Goal: Information Seeking & Learning: Check status

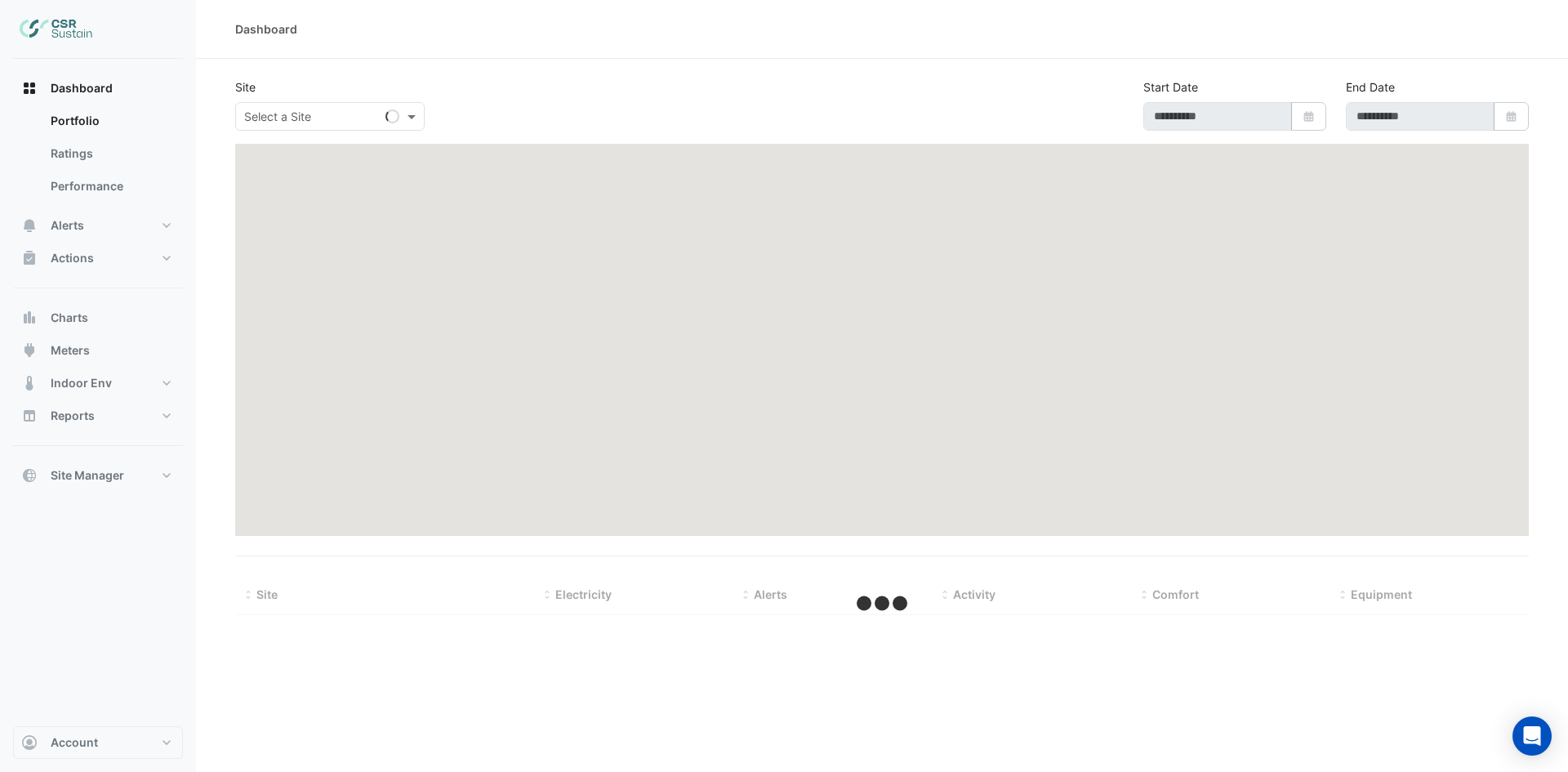
type input "**********"
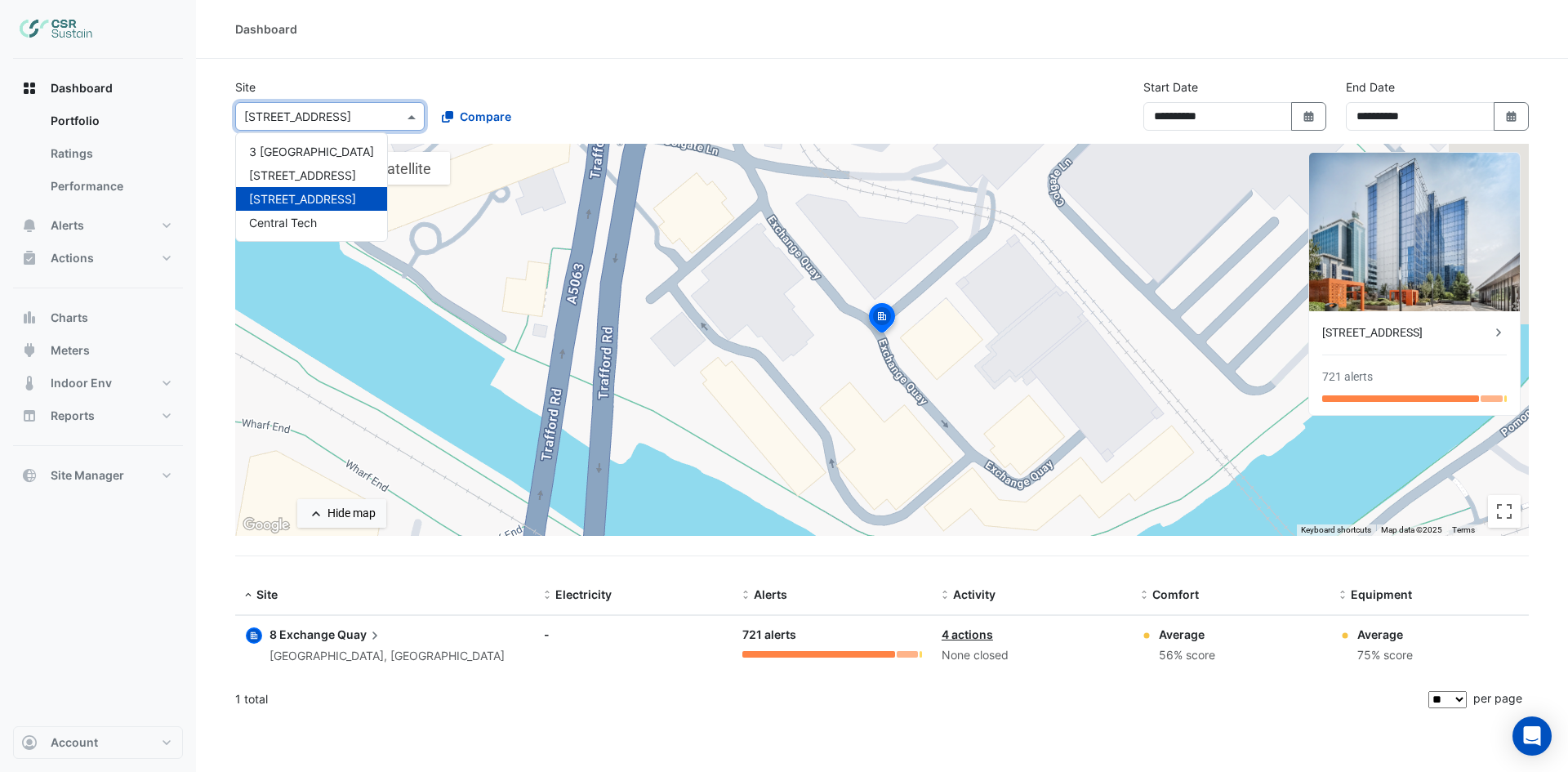
click at [369, 124] on input "text" at bounding box center [313, 117] width 139 height 17
click at [316, 218] on span "Central Tech" at bounding box center [283, 223] width 68 height 14
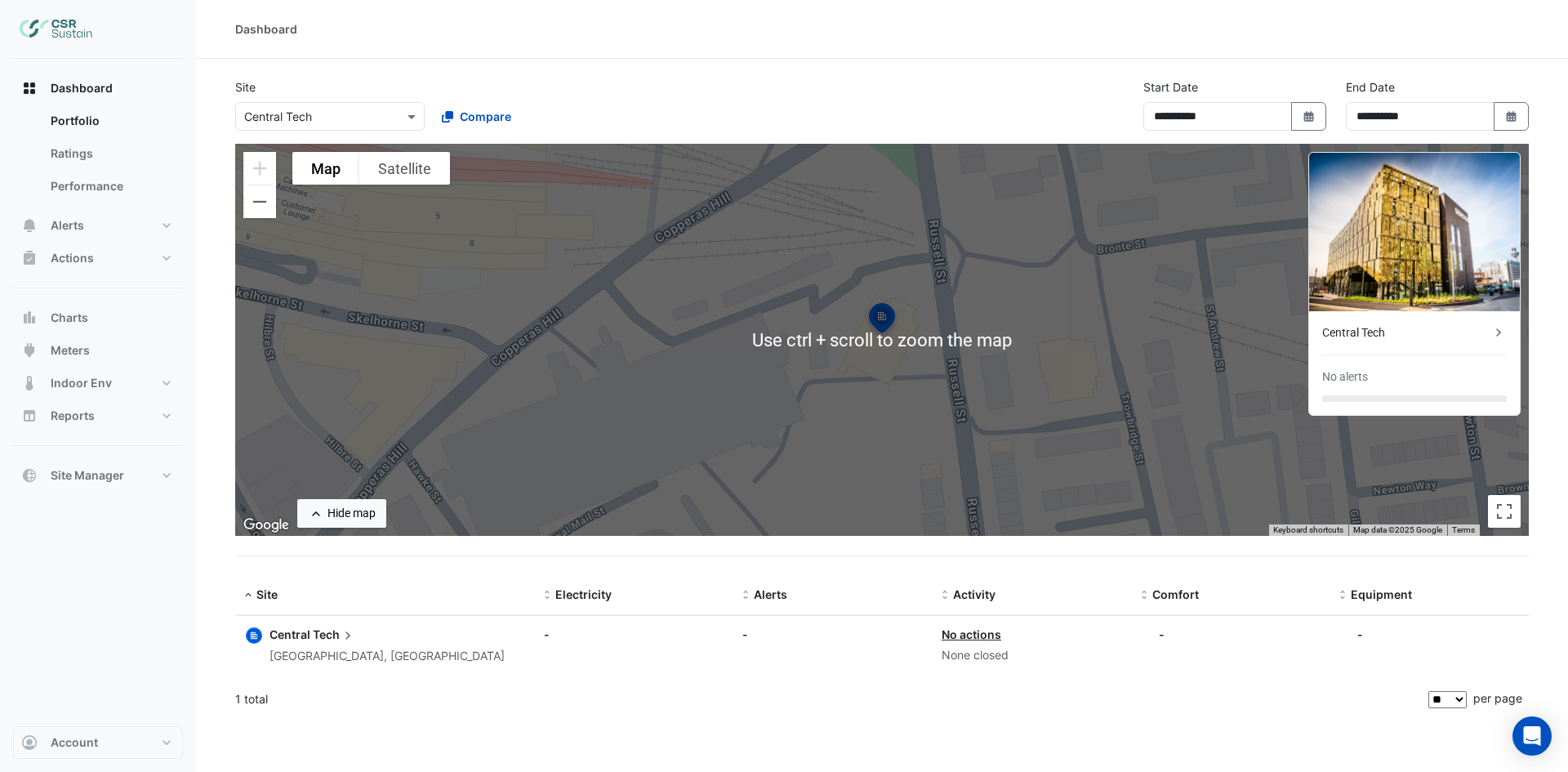
click at [1350, 334] on div "Central Tech" at bounding box center [1406, 333] width 168 height 17
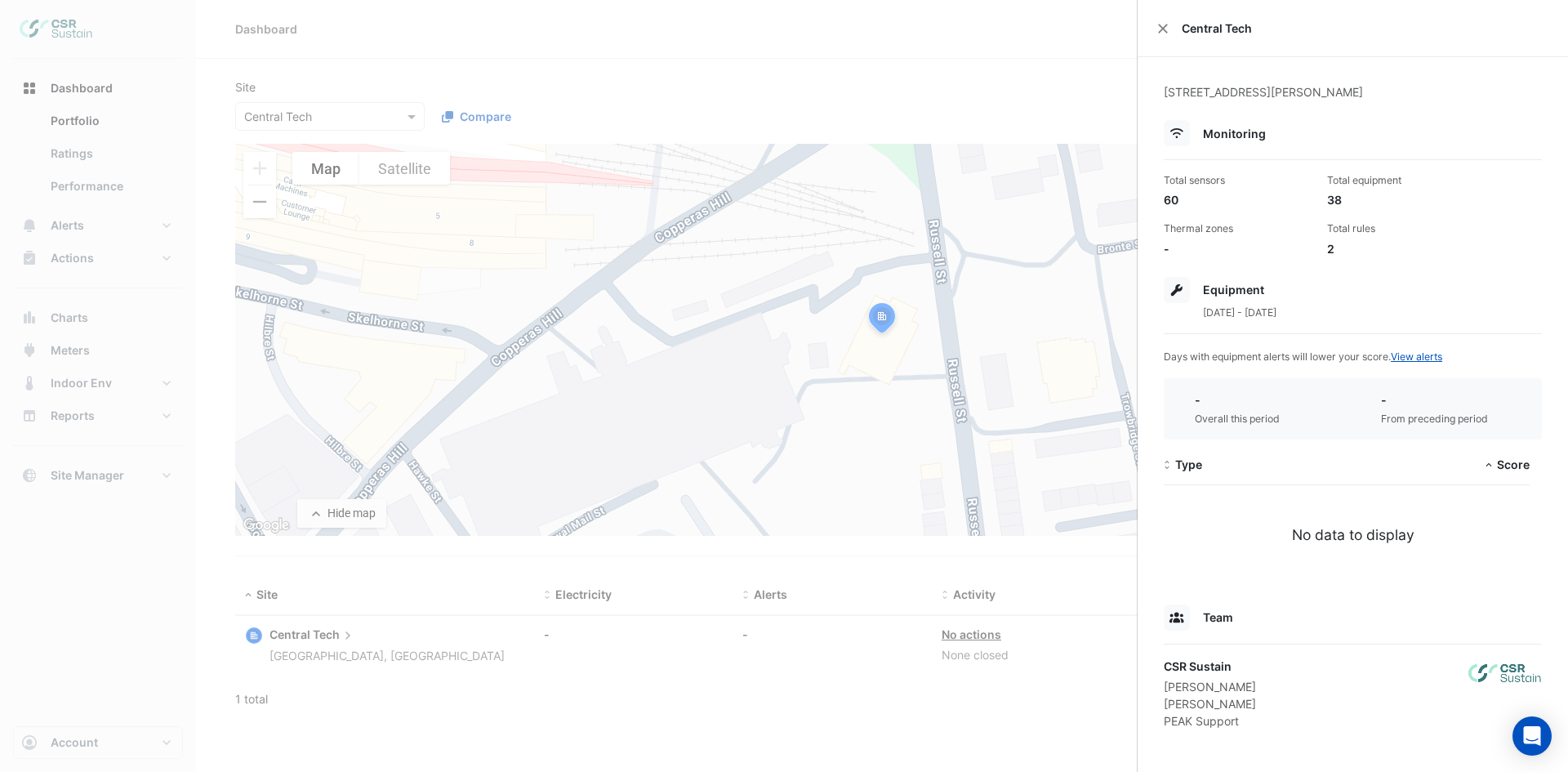
click at [1344, 307] on div "[DATE] - [DATE]" at bounding box center [1353, 312] width 378 height 17
click at [1157, 30] on div "Central Tech" at bounding box center [1353, 29] width 430 height 58
click at [1168, 30] on button "Close" at bounding box center [1163, 29] width 12 height 12
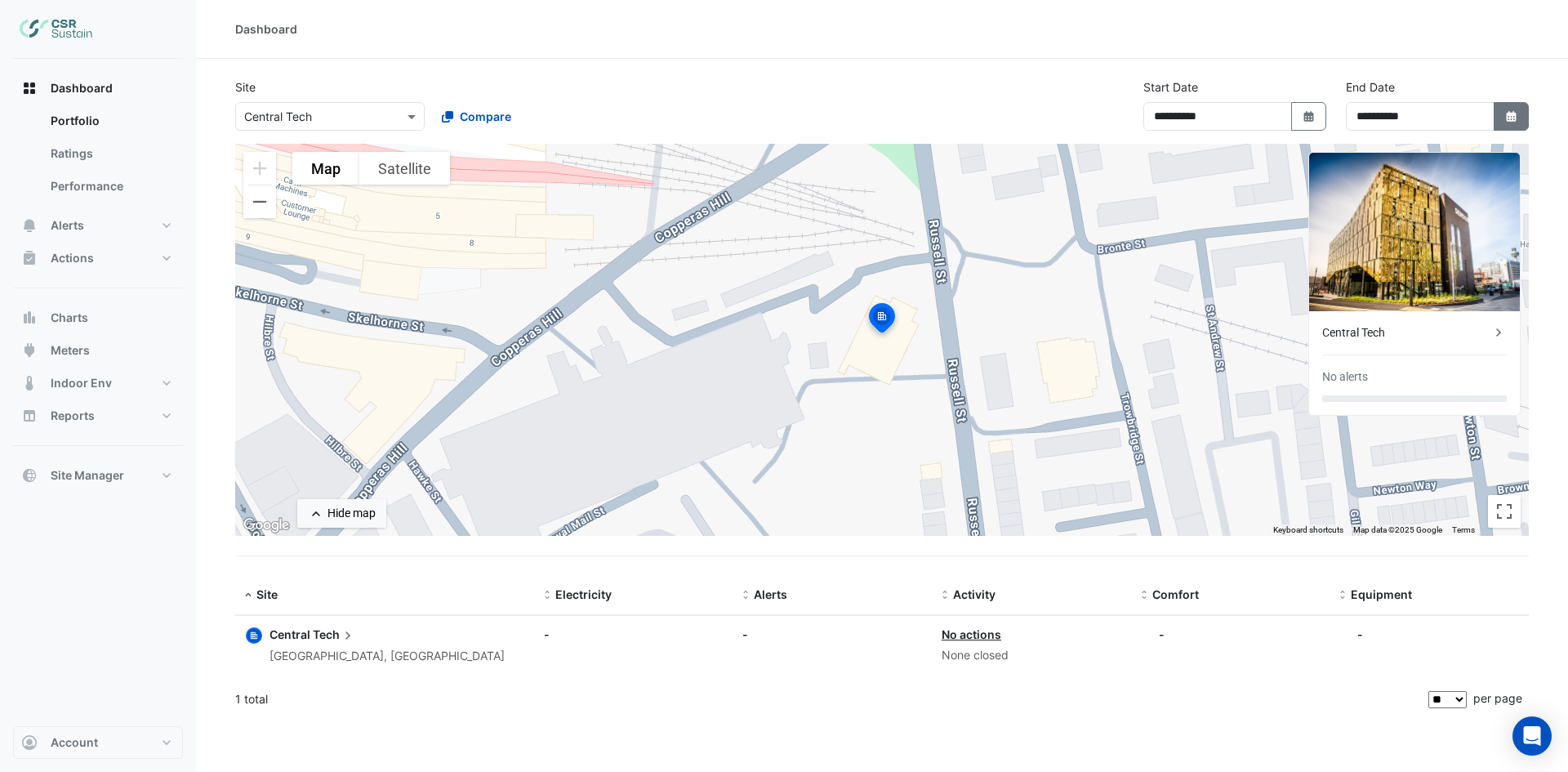
click at [1499, 124] on button "Select Date" at bounding box center [1511, 117] width 36 height 29
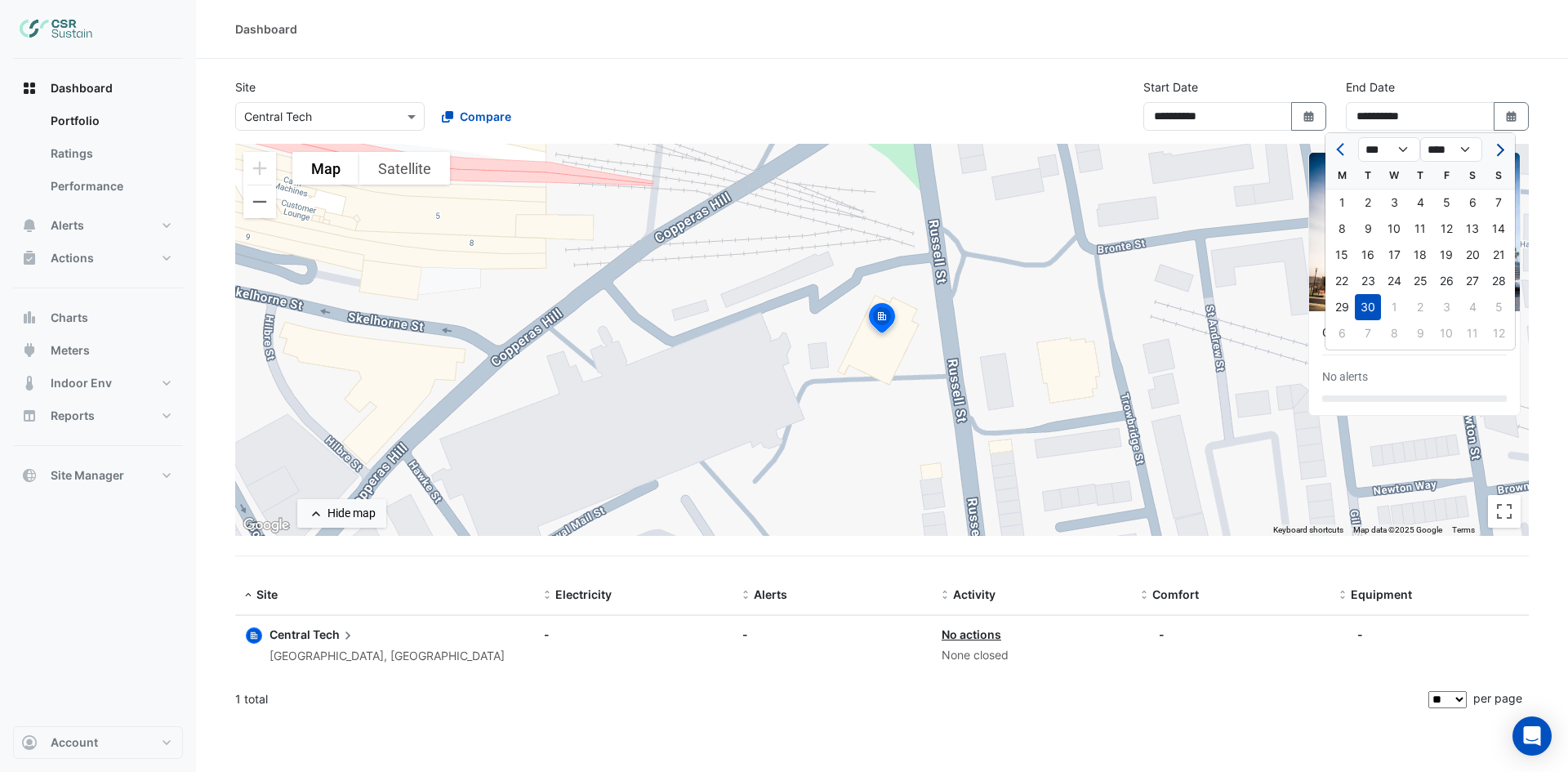
click at [1505, 152] on button "Next month" at bounding box center [1499, 149] width 19 height 26
select select "**"
click at [1449, 307] on div "31" at bounding box center [1446, 306] width 26 height 26
type input "**********"
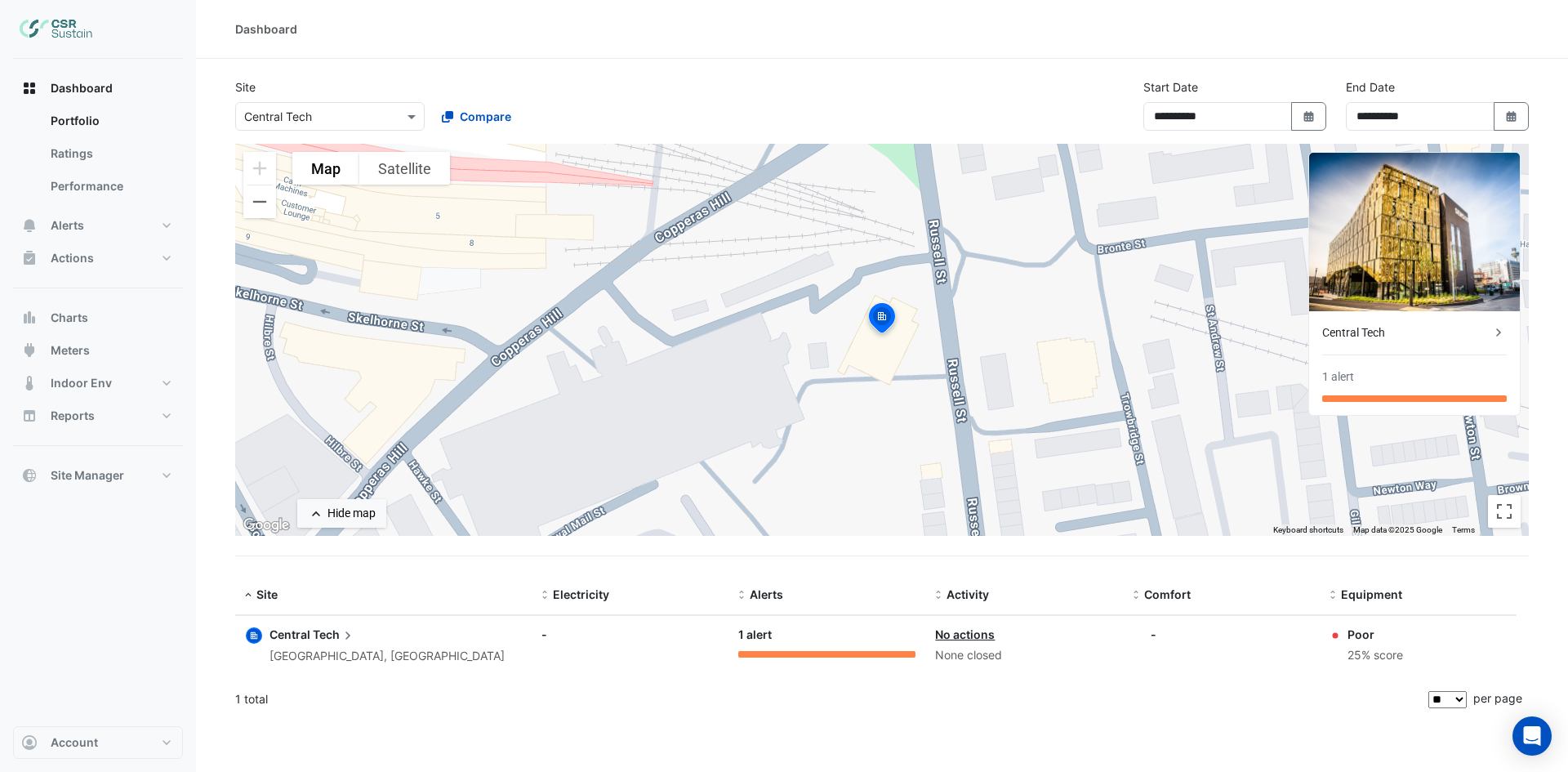
click at [1389, 333] on div "Central Tech" at bounding box center [1406, 333] width 168 height 17
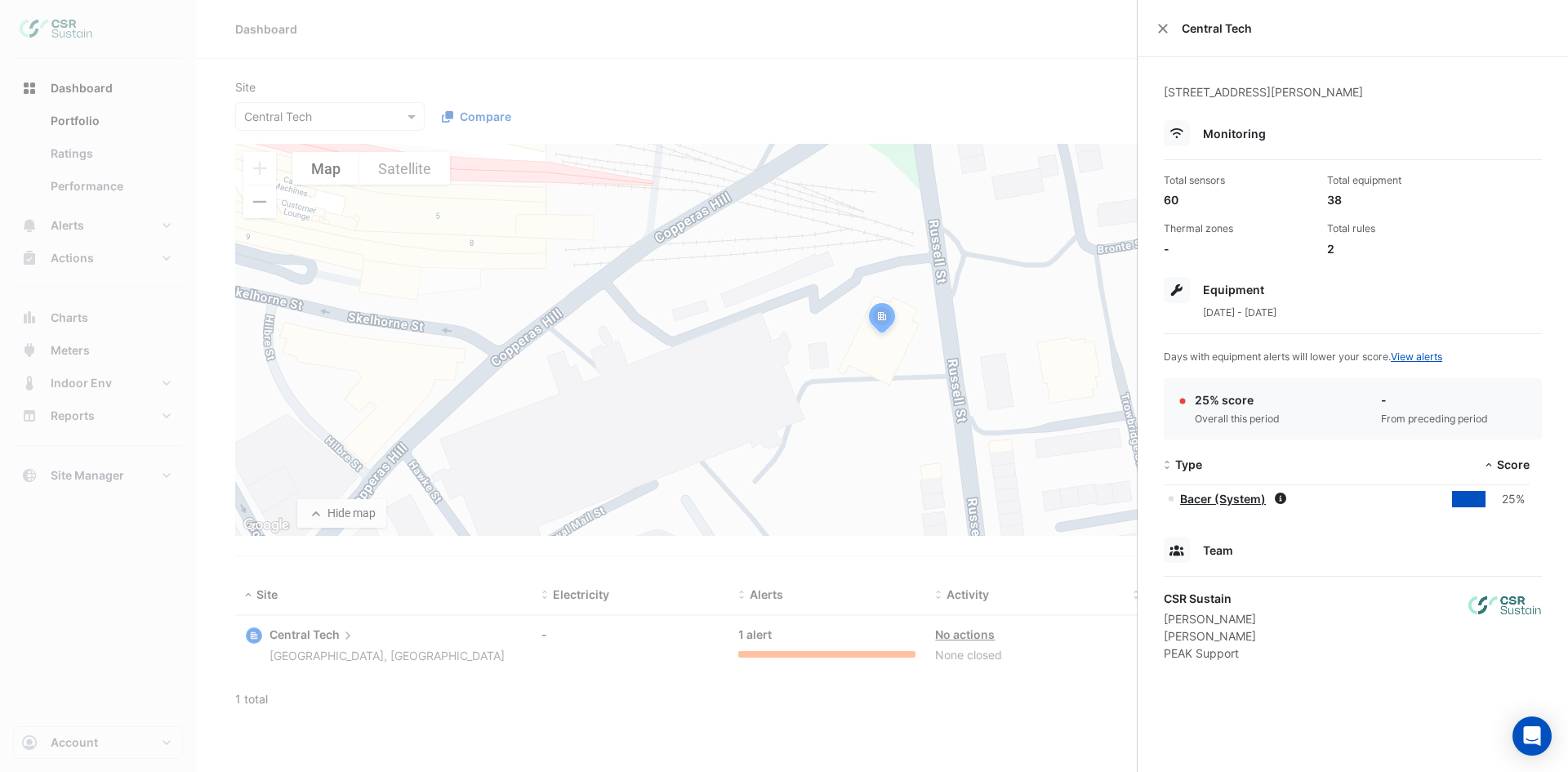
click at [1190, 296] on div at bounding box center [1177, 290] width 26 height 26
click at [1162, 25] on button "Close" at bounding box center [1163, 29] width 12 height 12
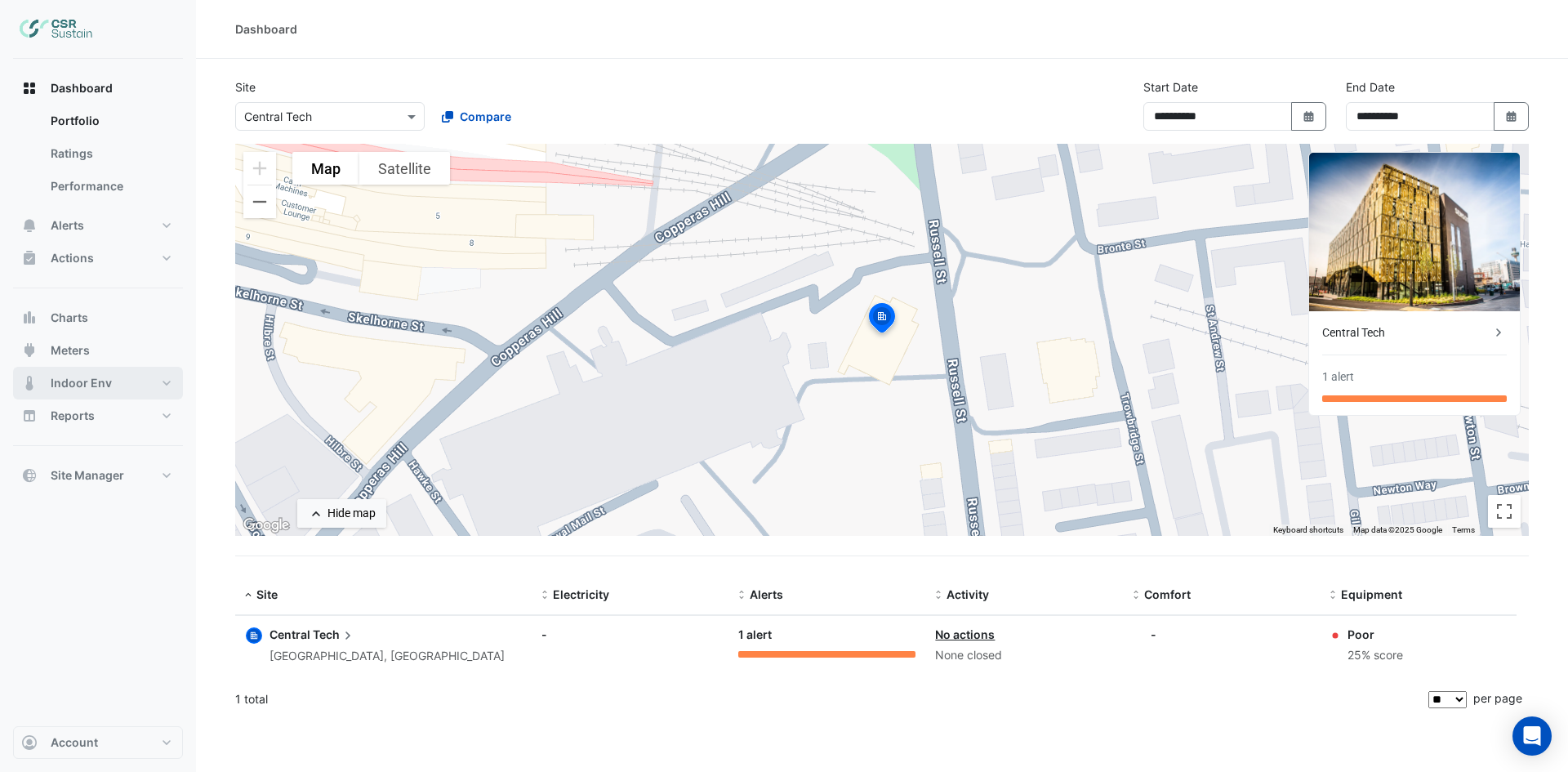
click at [165, 377] on button "Indoor Env" at bounding box center [97, 383] width 170 height 33
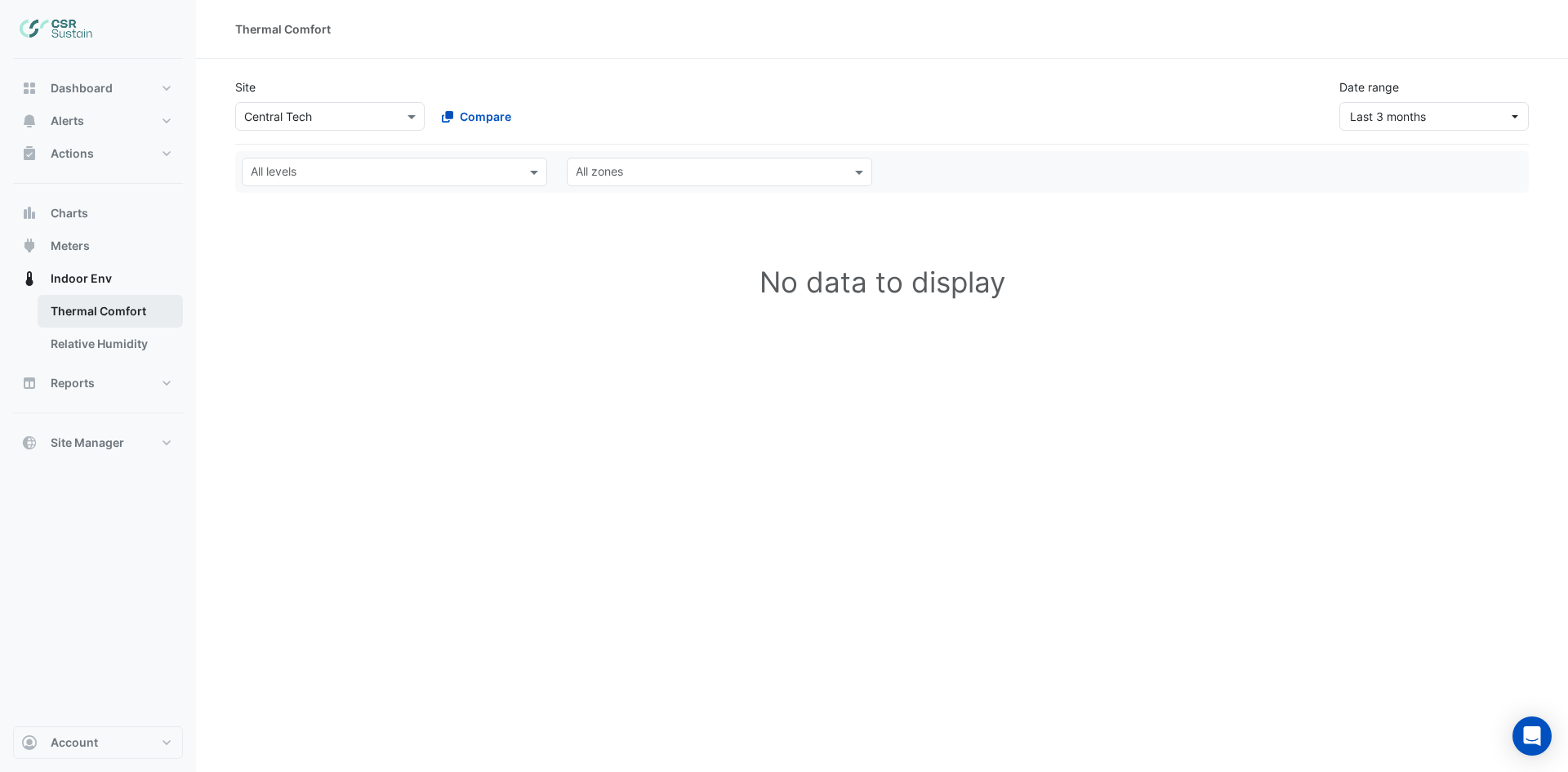
click at [122, 305] on link "Thermal Comfort" at bounding box center [110, 311] width 146 height 33
click at [95, 232] on button "Meters" at bounding box center [97, 245] width 170 height 33
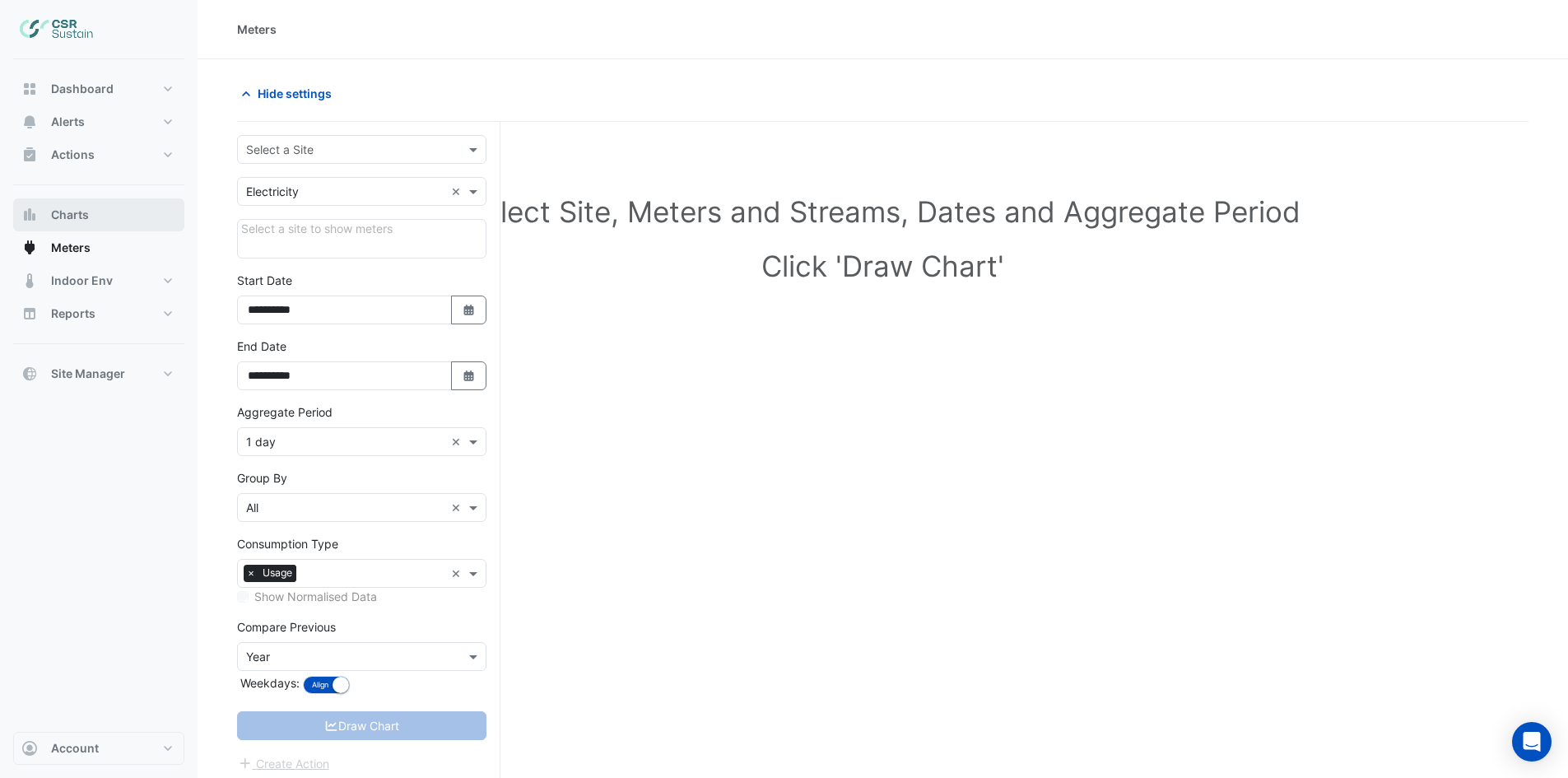
click at [88, 221] on span "Charts" at bounding box center [70, 214] width 38 height 16
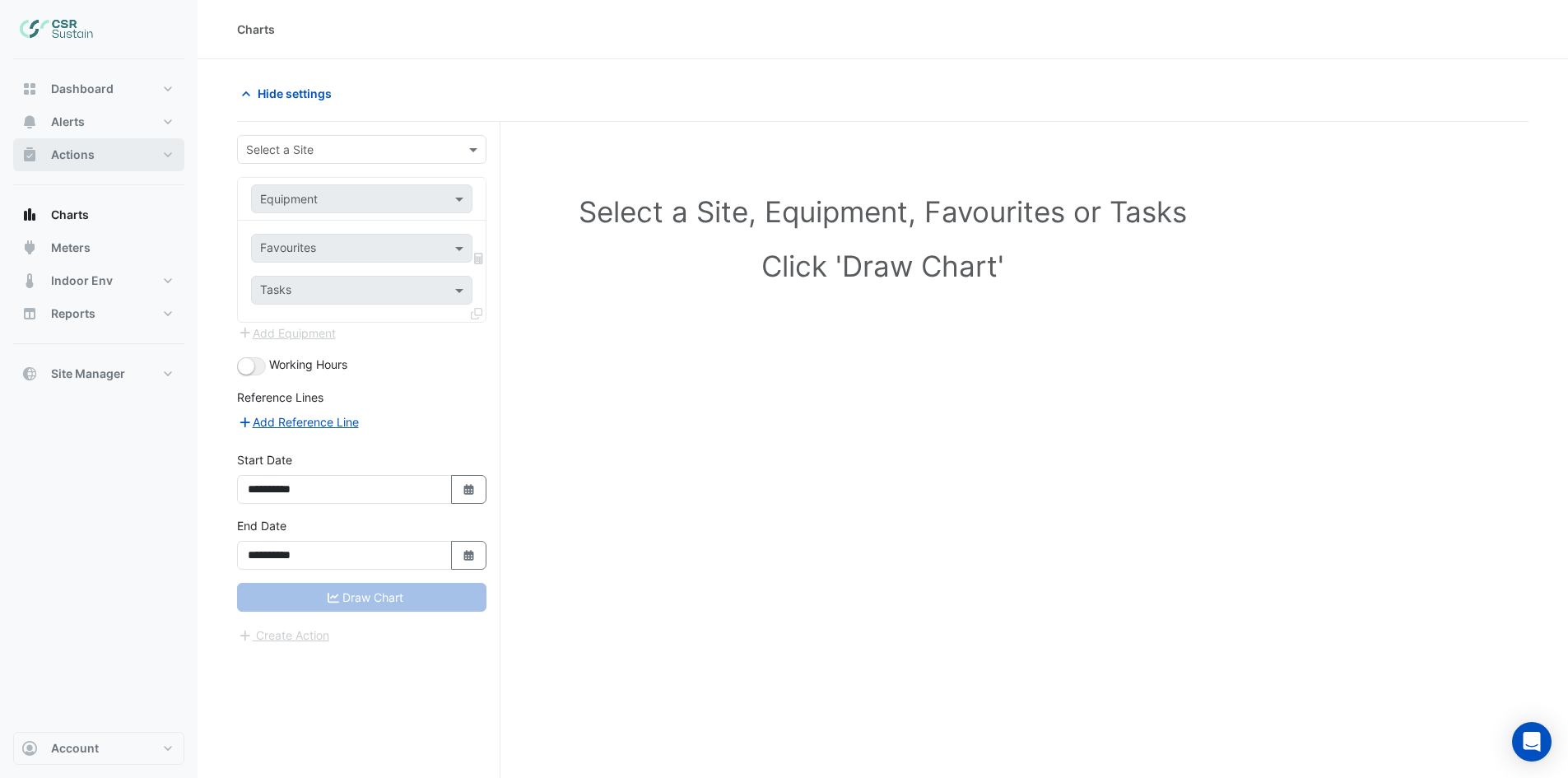
click at [102, 147] on button "Actions" at bounding box center [98, 154] width 171 height 33
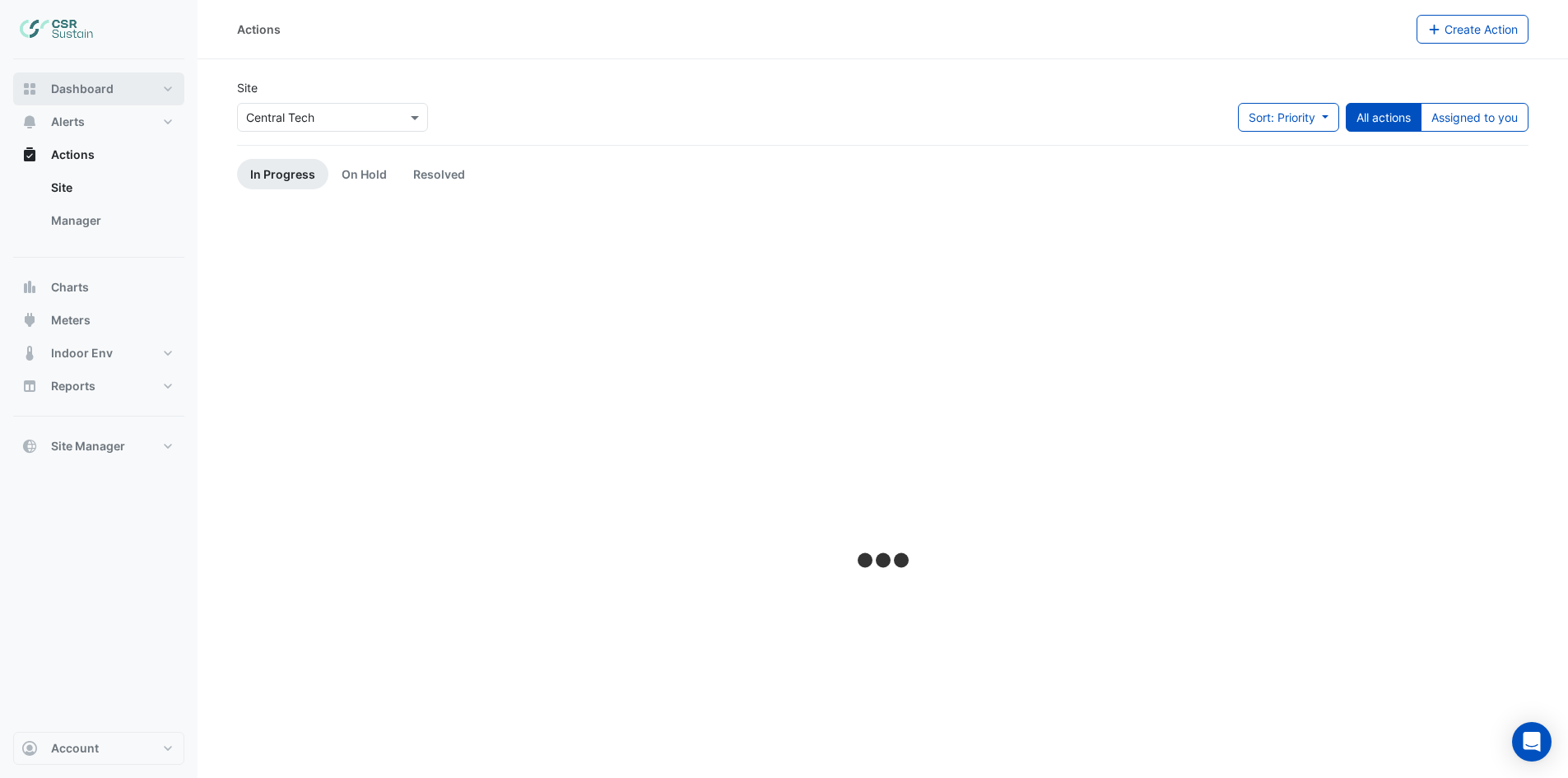
click at [107, 78] on button "Dashboard" at bounding box center [98, 89] width 171 height 33
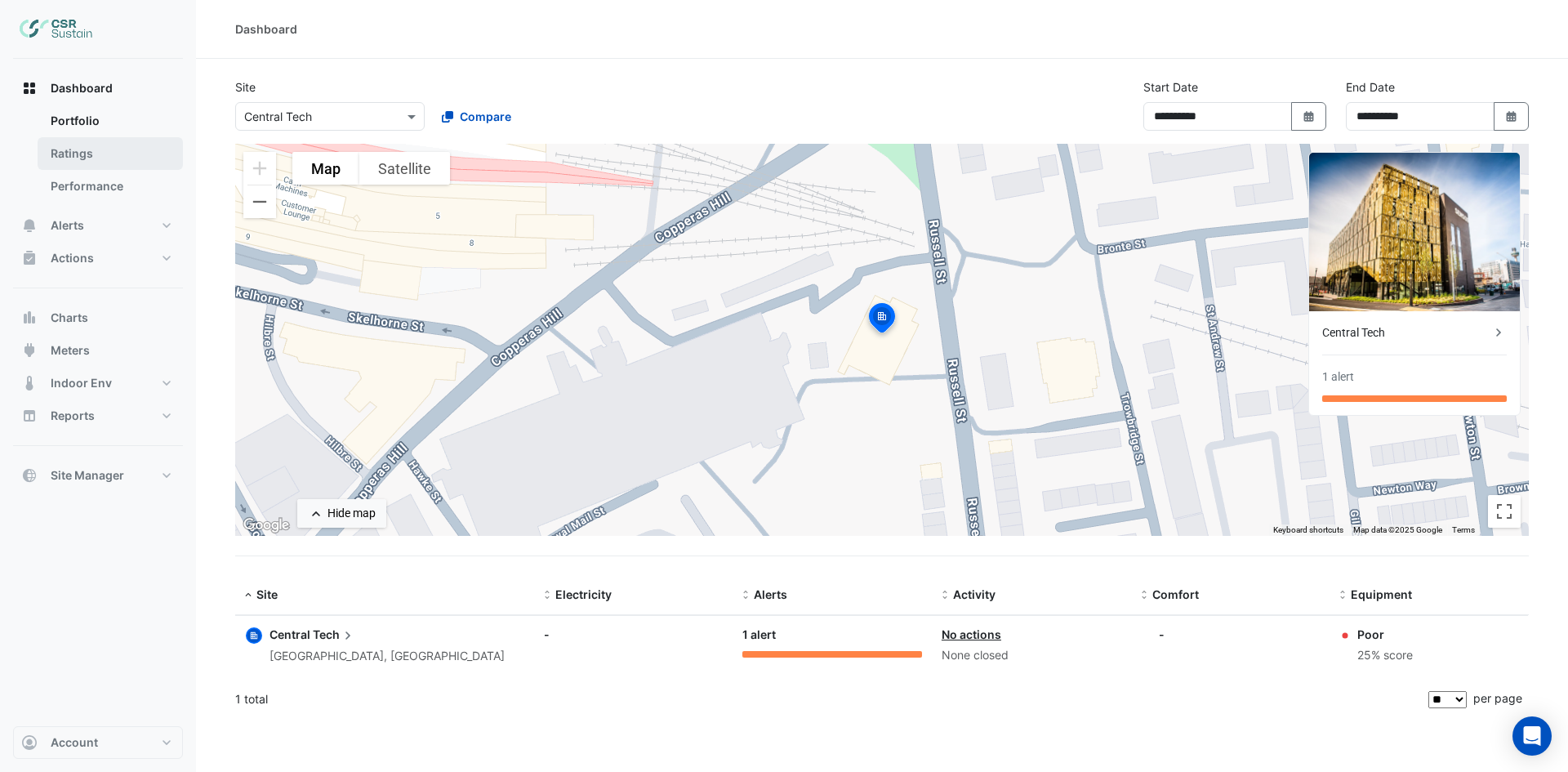
click at [69, 153] on link "Ratings" at bounding box center [110, 153] width 146 height 33
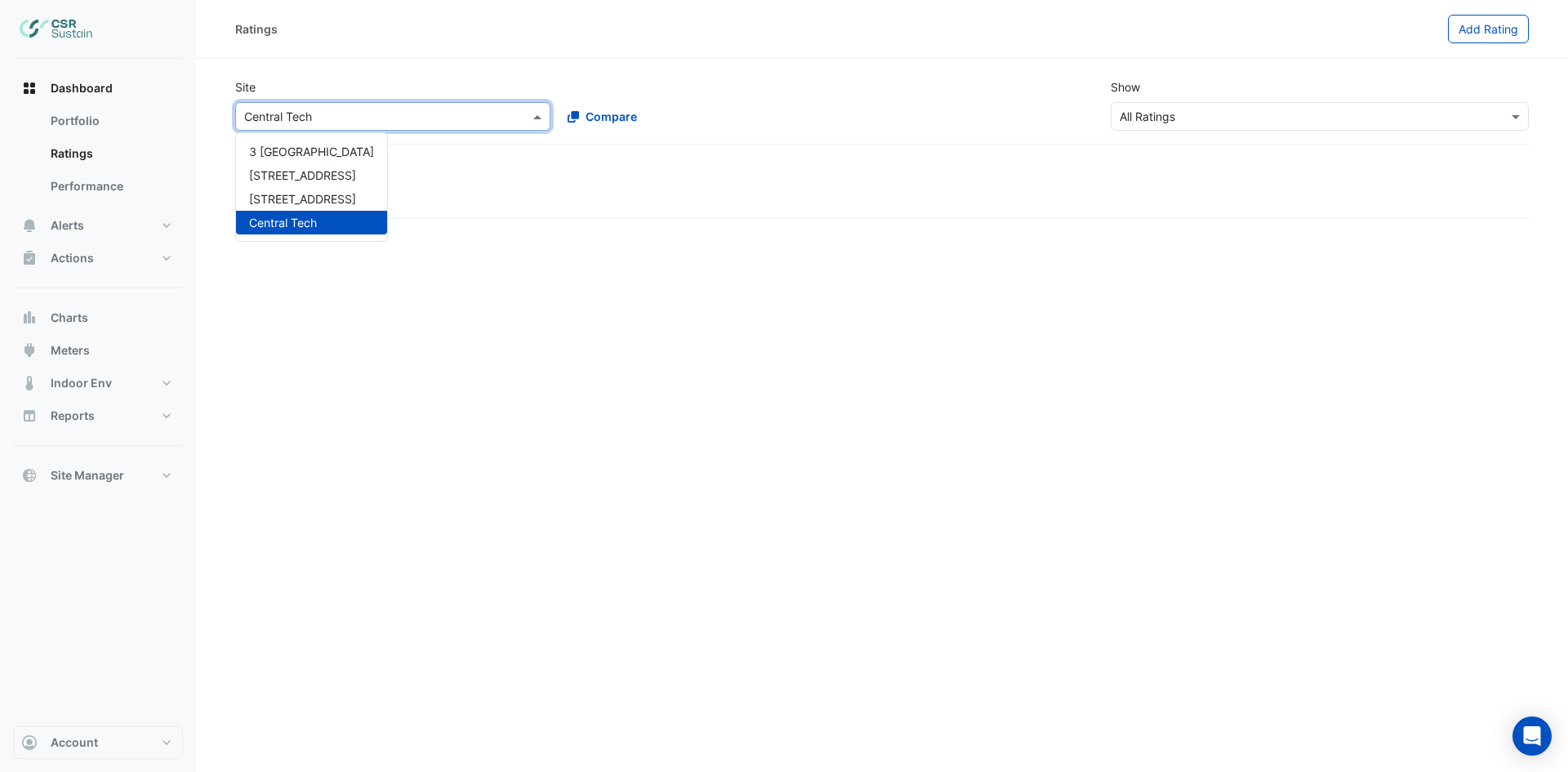
click at [317, 124] on div "× Central Tech" at bounding box center [383, 116] width 293 height 17
click at [300, 196] on span "[STREET_ADDRESS]" at bounding box center [302, 199] width 107 height 14
click at [288, 183] on div "[STREET_ADDRESS]" at bounding box center [895, 176] width 1267 height 17
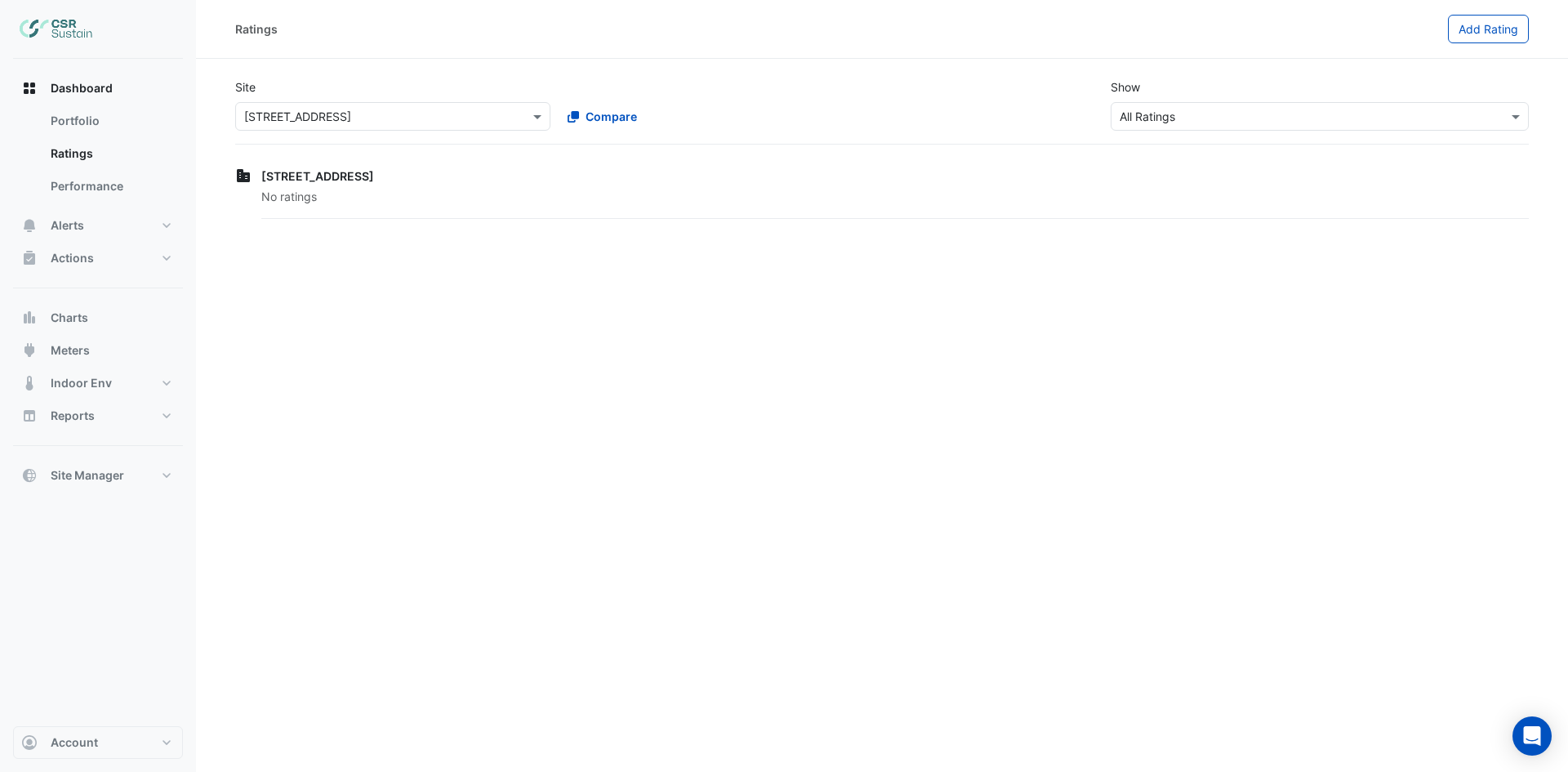
click at [466, 115] on input "text" at bounding box center [376, 117] width 265 height 17
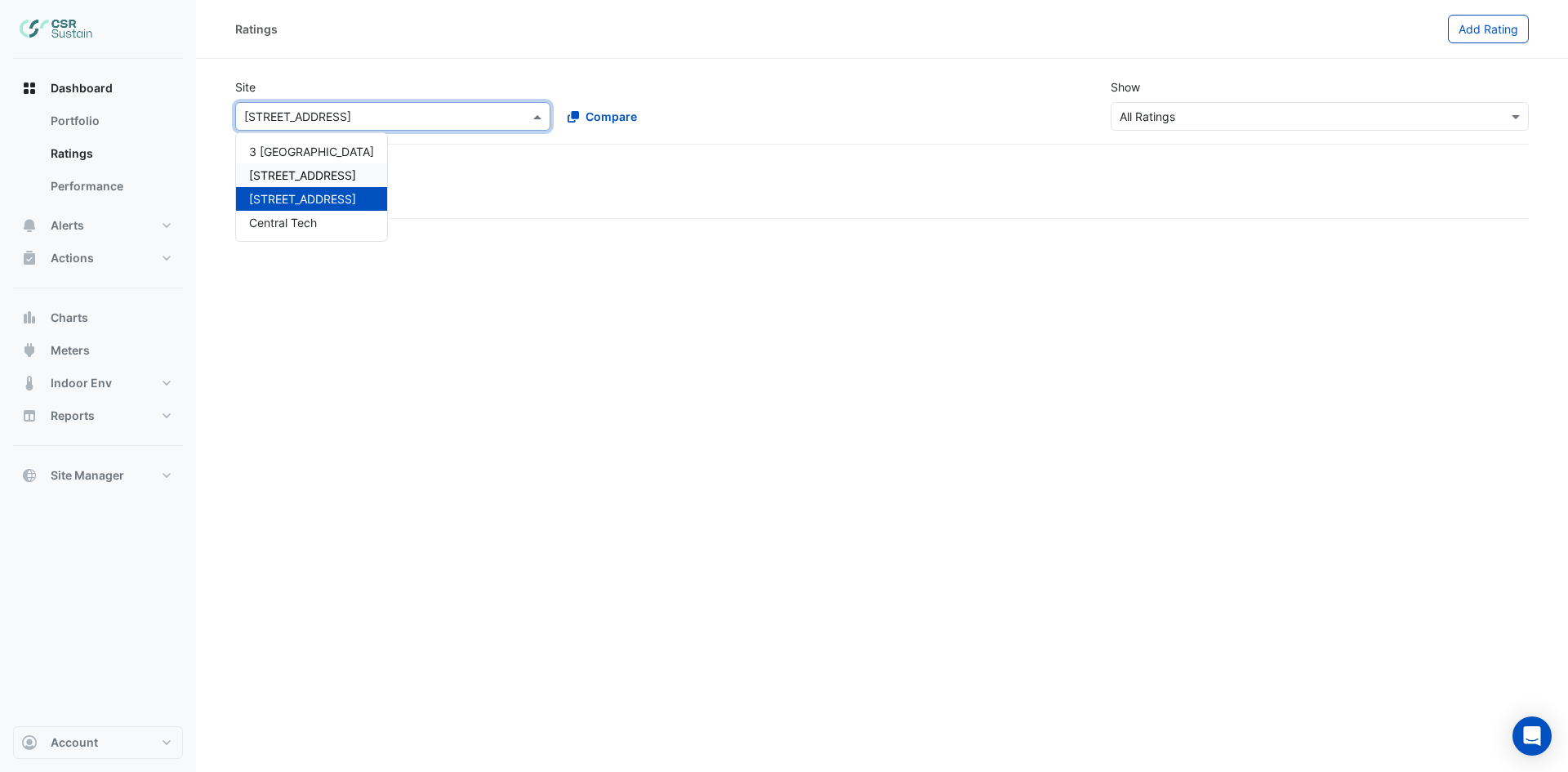
click at [303, 170] on span "[STREET_ADDRESS]" at bounding box center [302, 175] width 107 height 14
click at [1143, 116] on input "text" at bounding box center [1304, 117] width 367 height 17
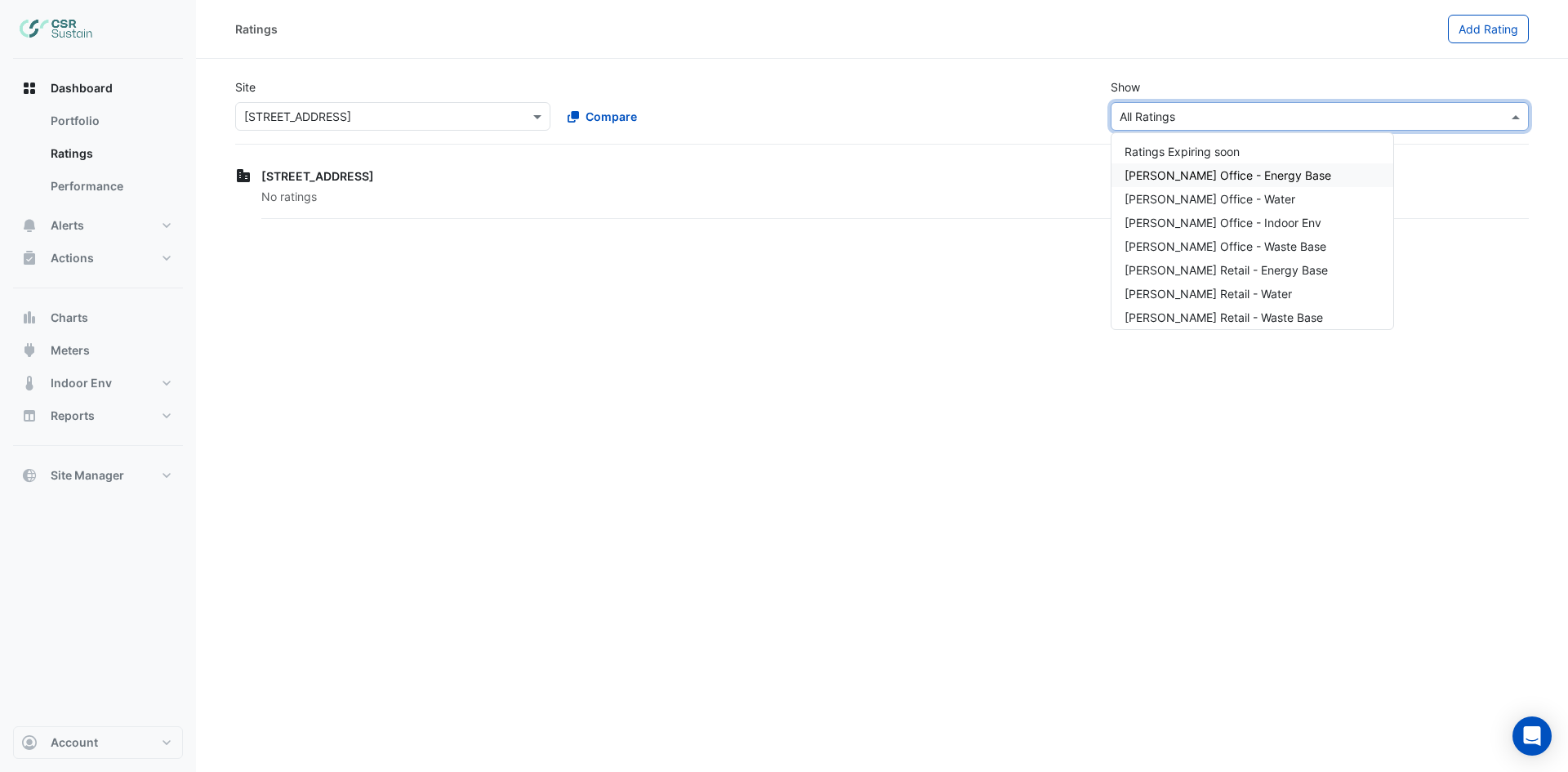
click at [1190, 177] on span "[PERSON_NAME] Office - Energy Base" at bounding box center [1228, 175] width 207 height 14
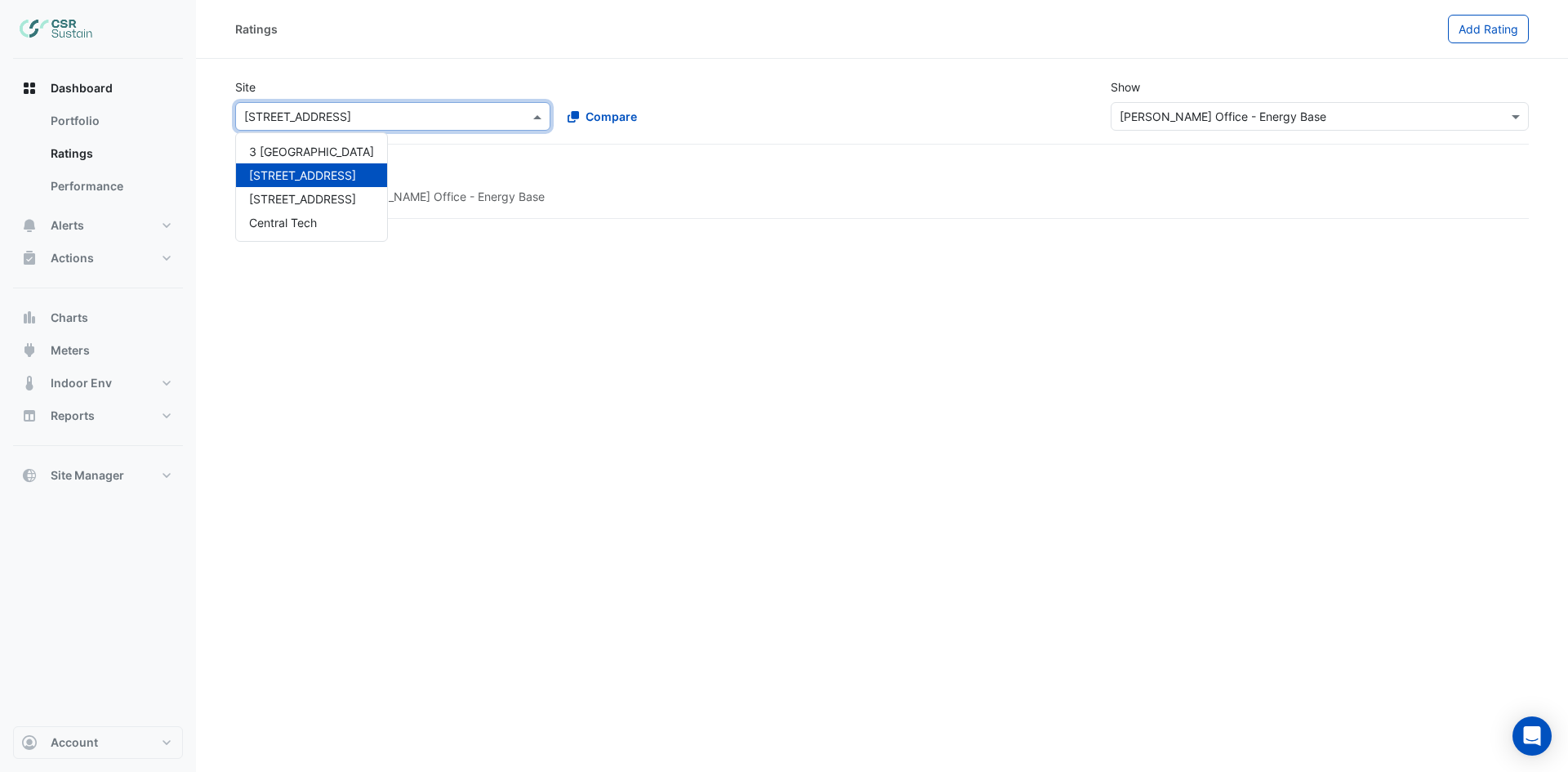
click at [421, 118] on input "text" at bounding box center [376, 117] width 265 height 17
click at [319, 196] on span "[STREET_ADDRESS]" at bounding box center [302, 199] width 107 height 14
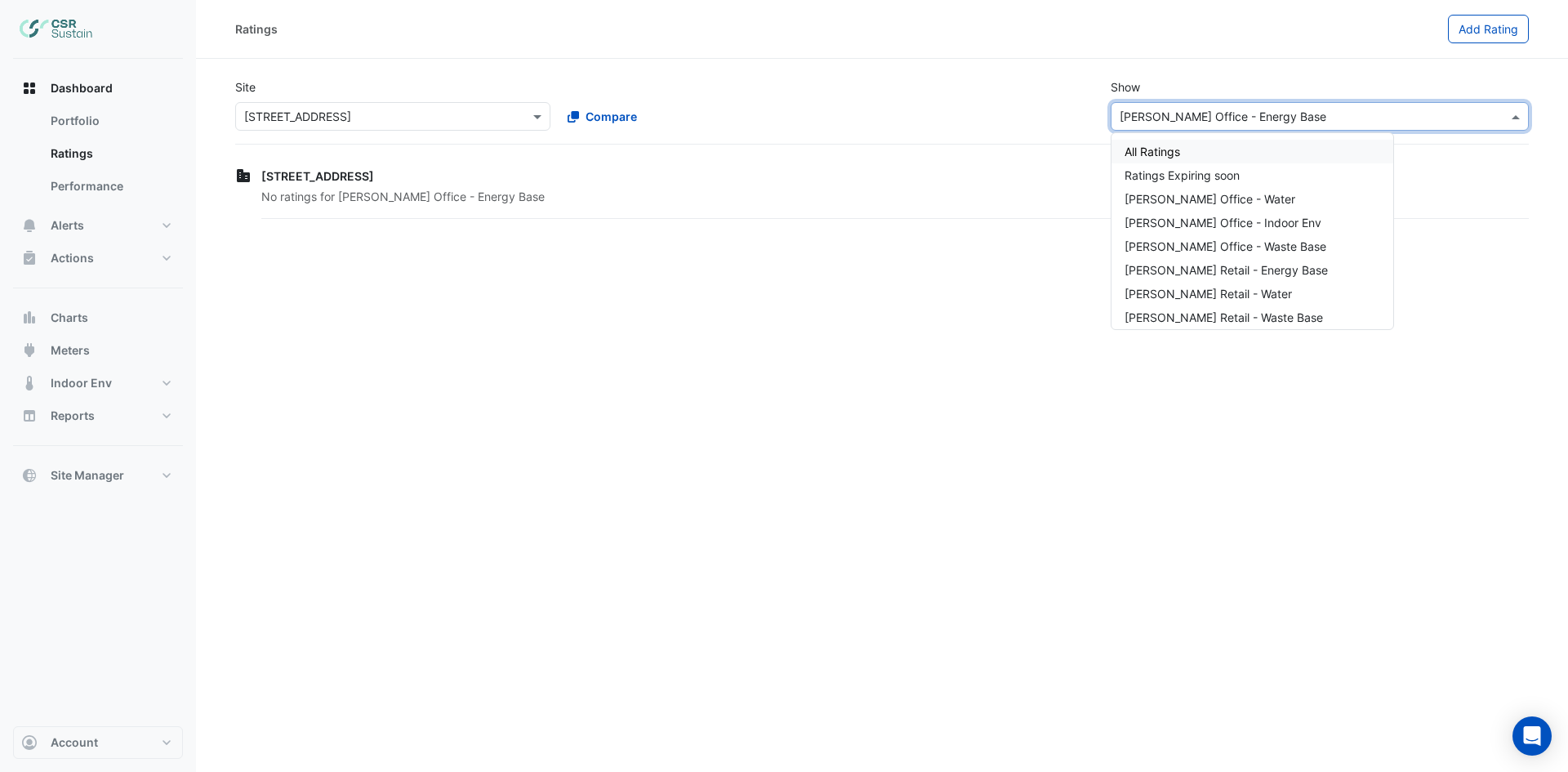
click at [1206, 121] on input "text" at bounding box center [1304, 117] width 367 height 17
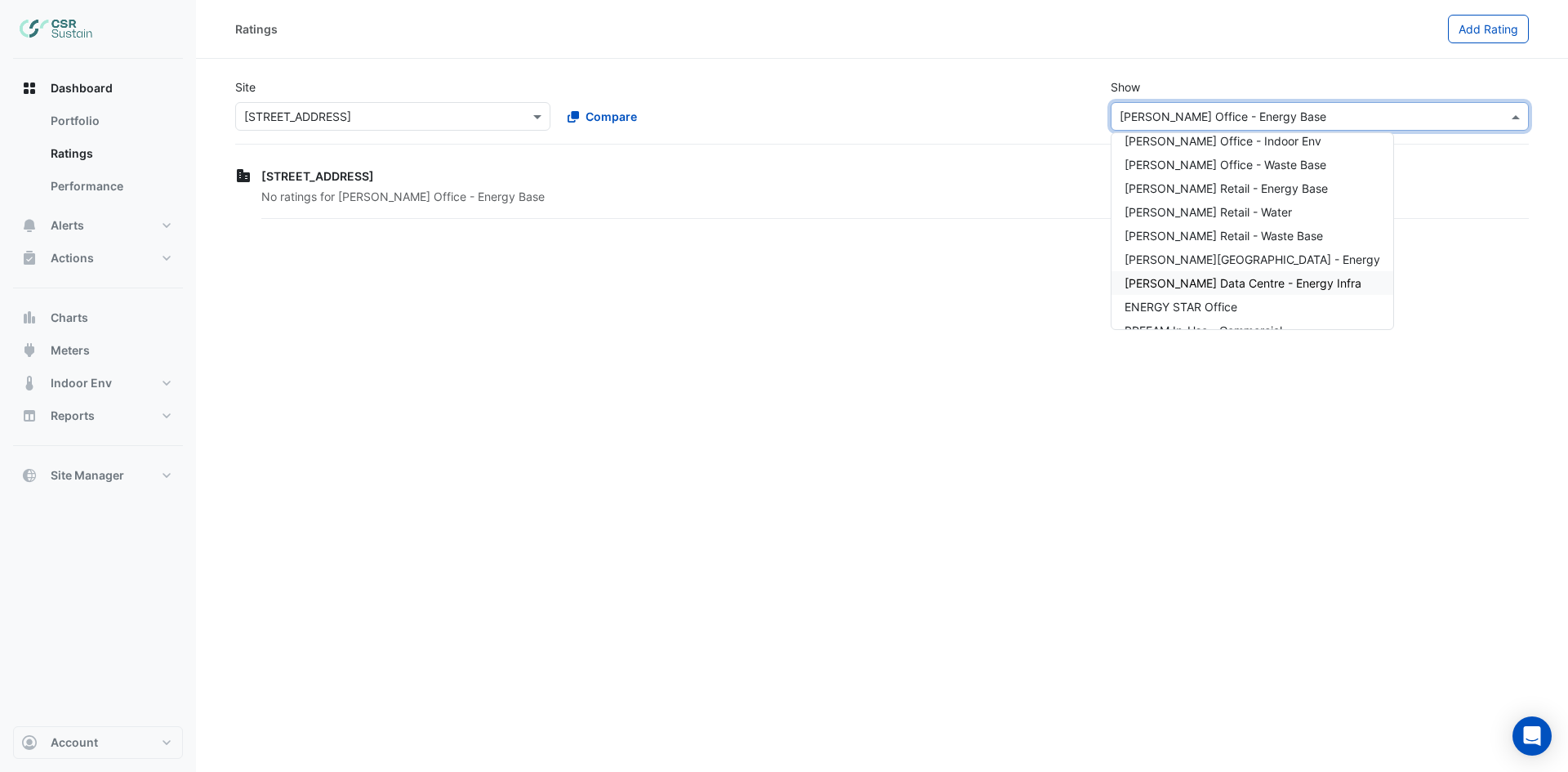
scroll to position [149, 0]
click at [1188, 283] on span "[PERSON_NAME] Office - Energy Whole" at bounding box center [1231, 287] width 213 height 14
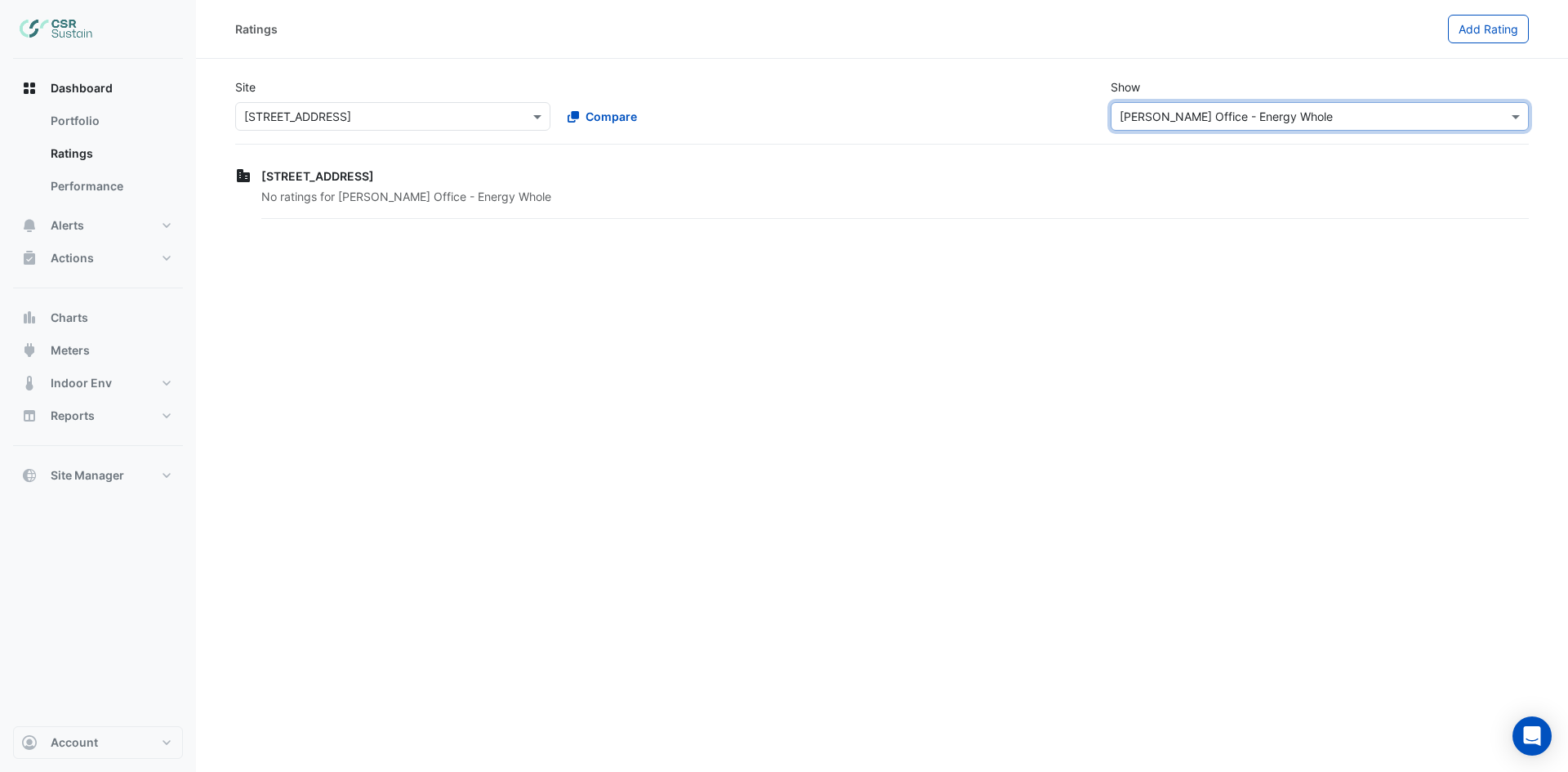
click at [1207, 116] on input "text" at bounding box center [1304, 117] width 367 height 17
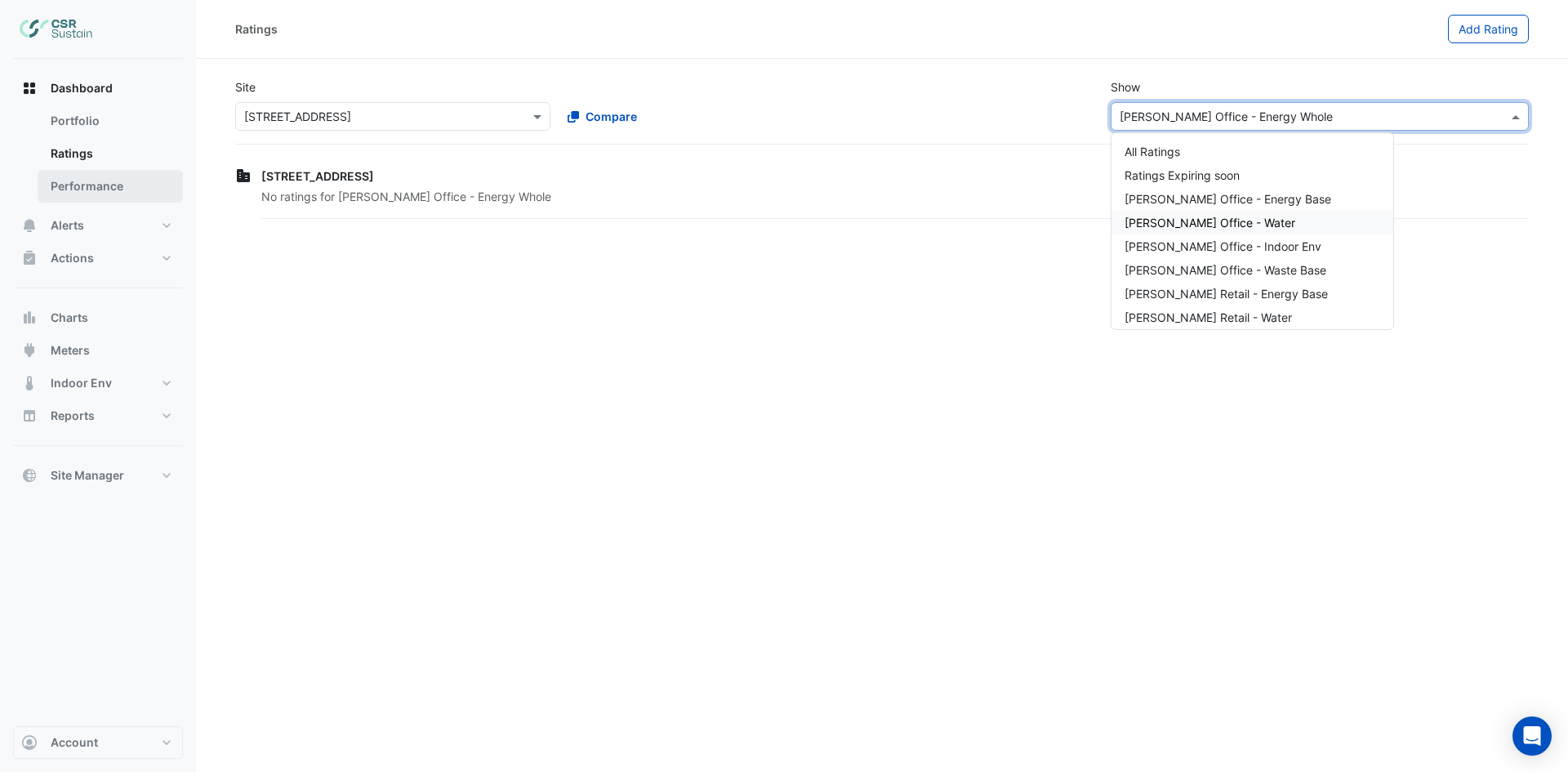
click at [80, 188] on link "Performance" at bounding box center [110, 186] width 146 height 33
